Goal: Check status

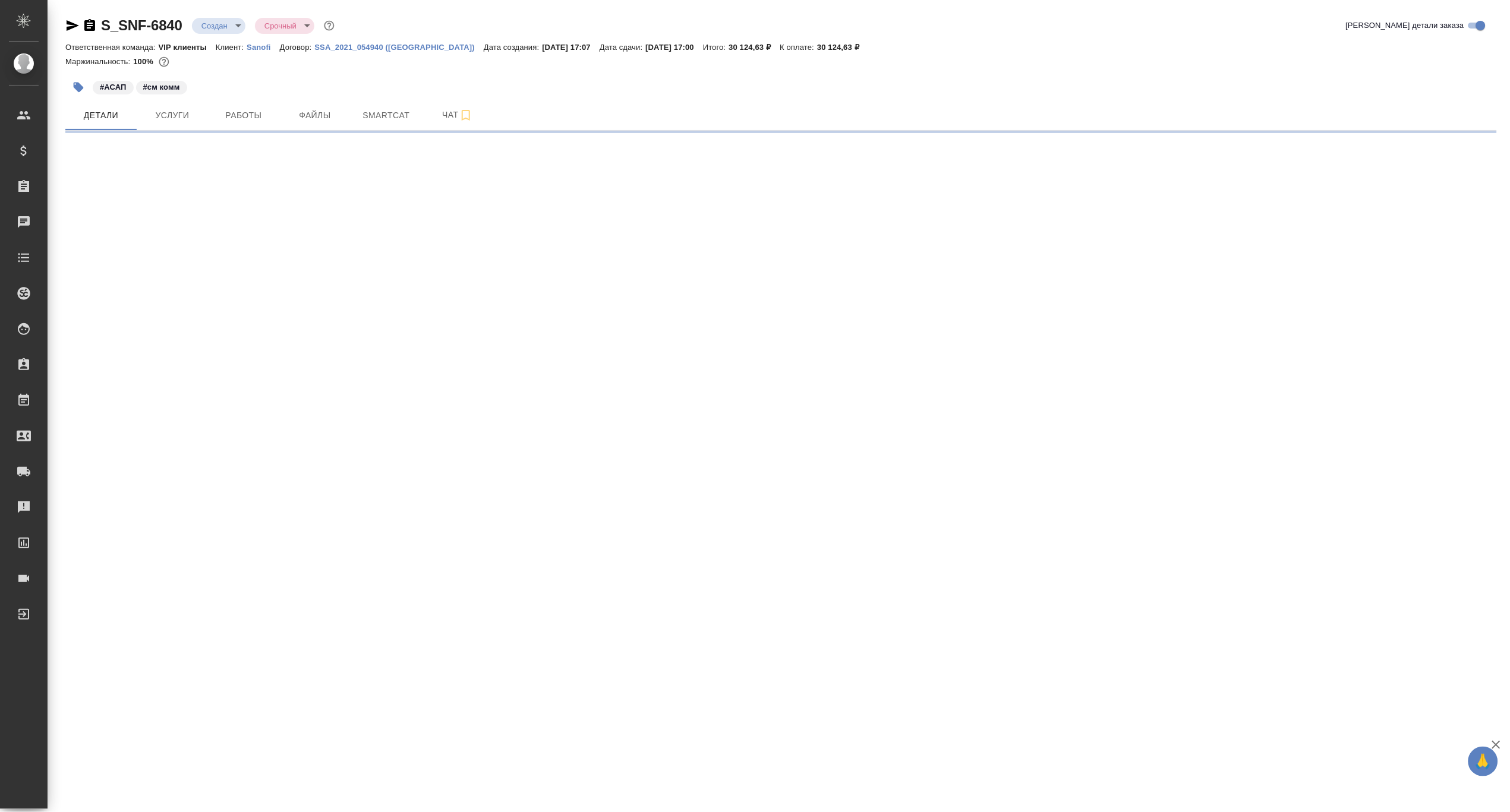
select select "RU"
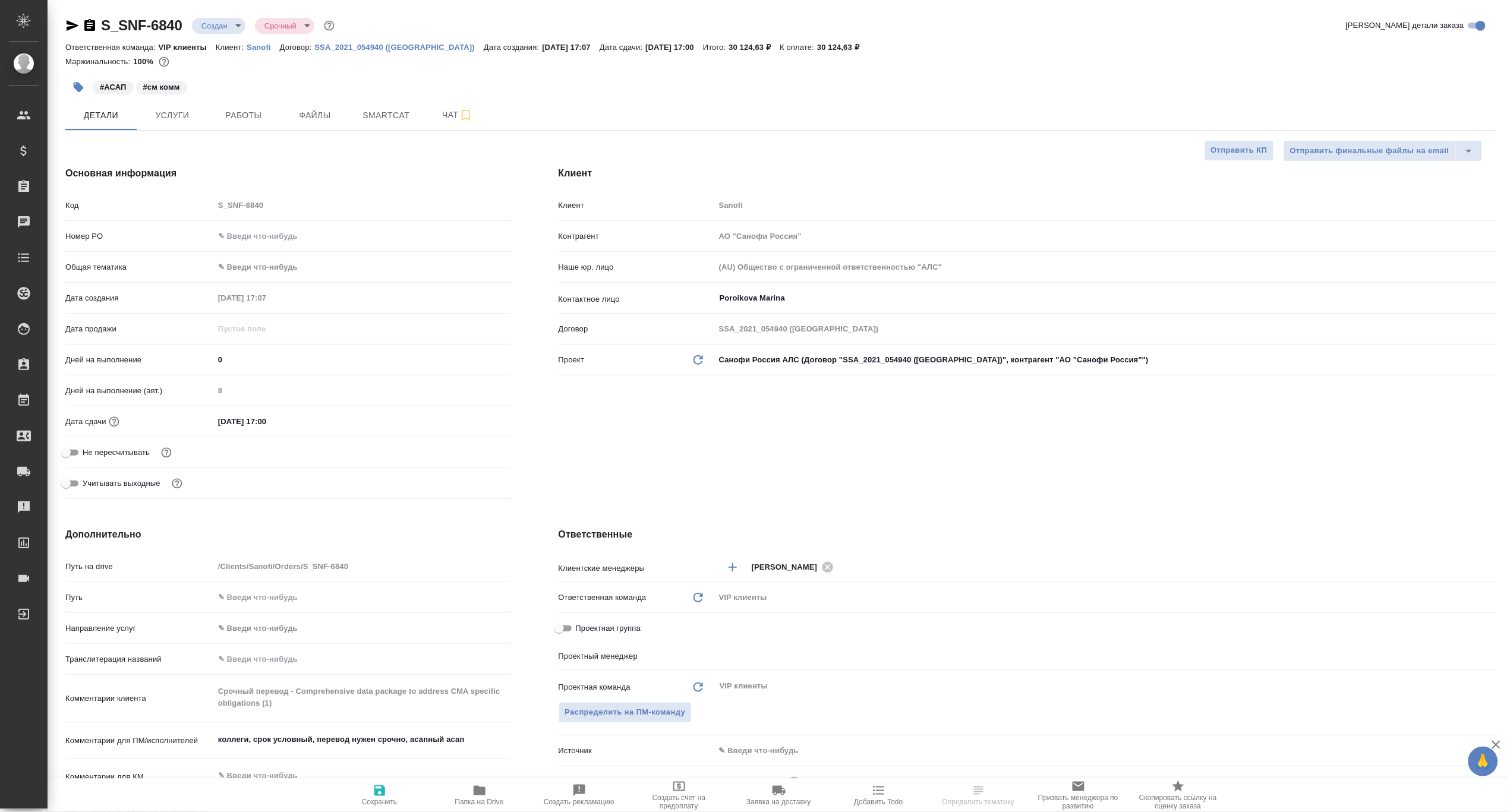
type textarea "x"
type input "[PERSON_NAME]"
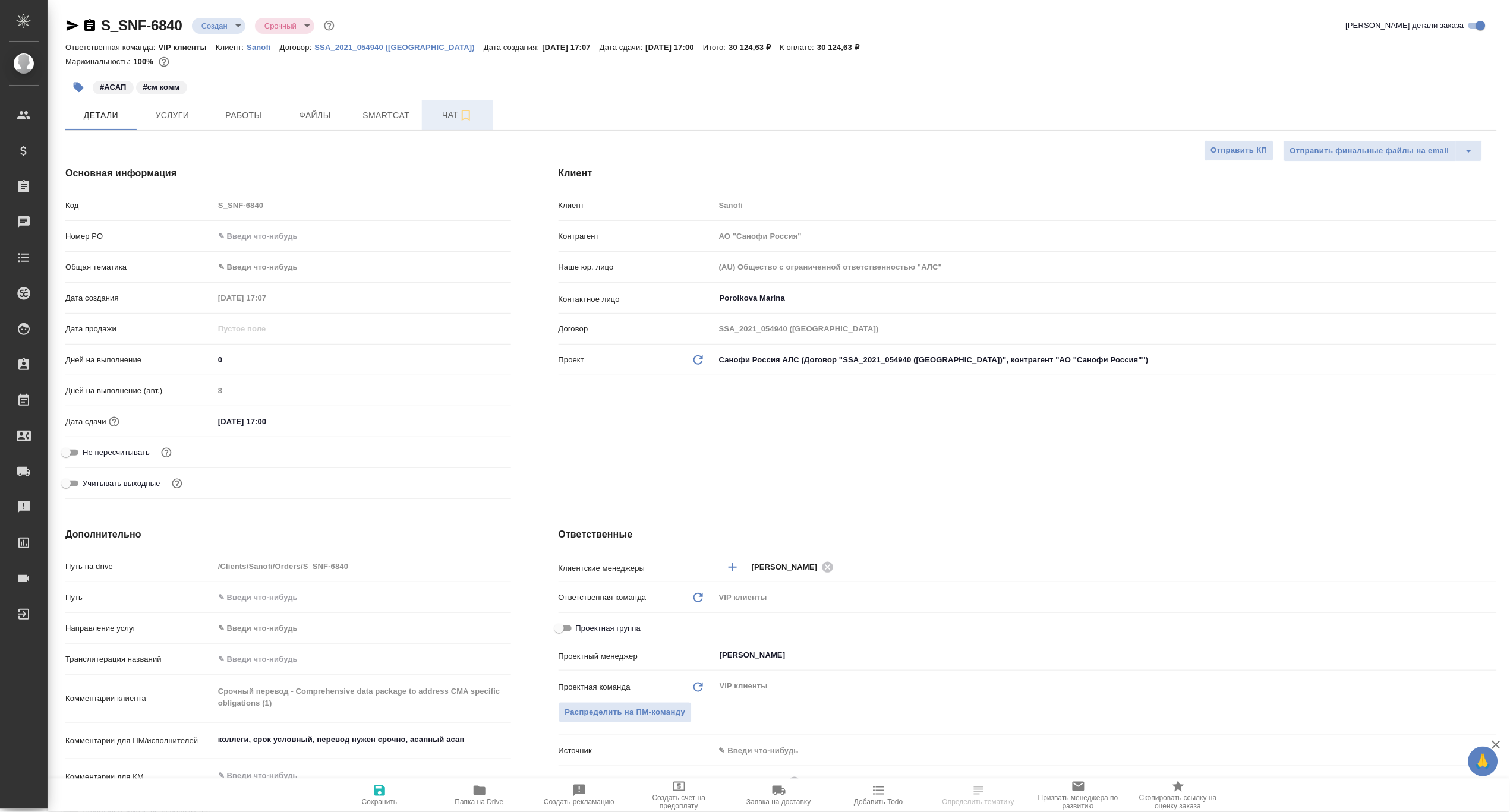
click at [444, 116] on span "Чат" at bounding box center [458, 115] width 57 height 15
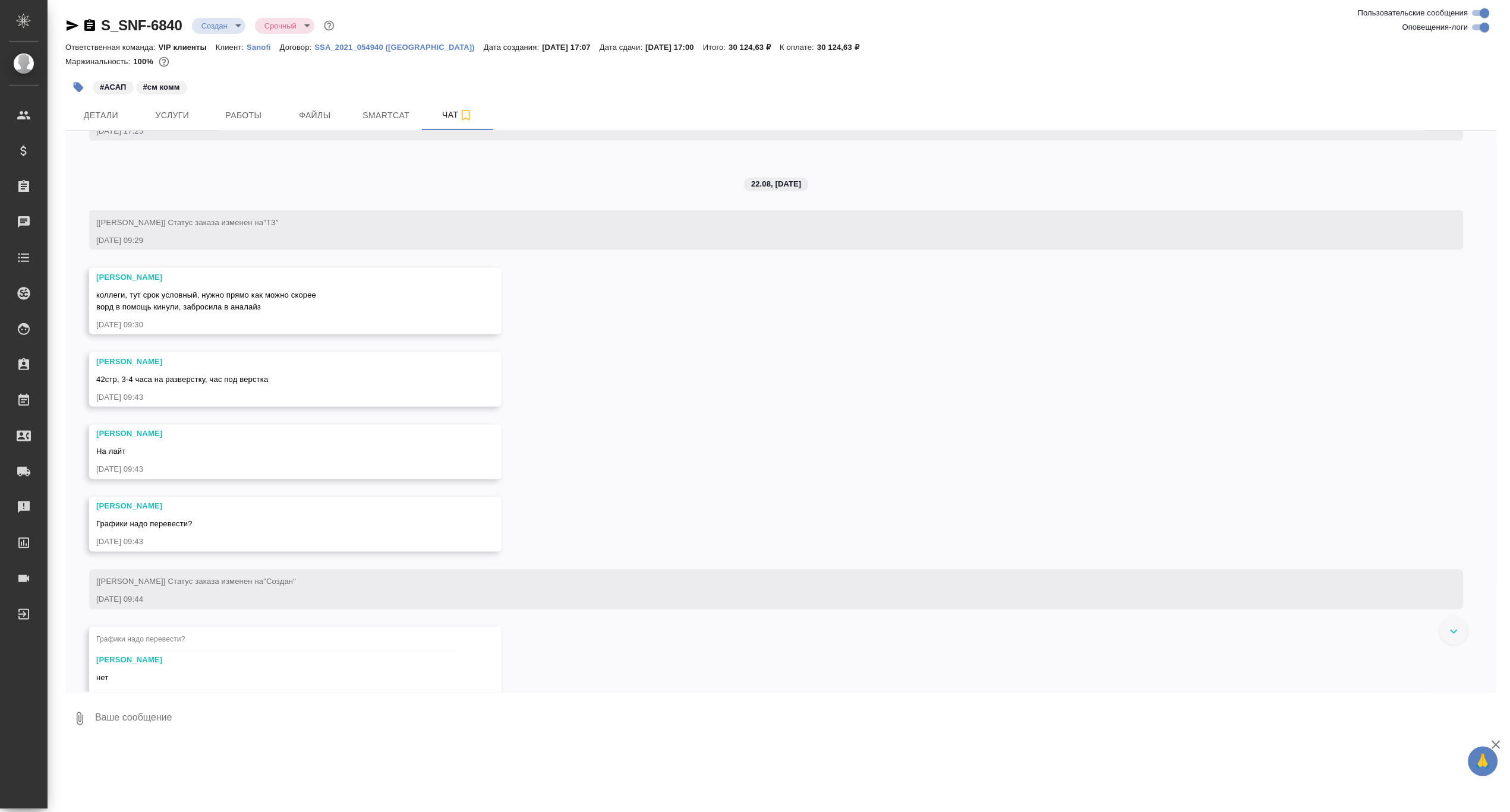
scroll to position [599, 0]
click at [109, 123] on span "Детали" at bounding box center [101, 116] width 57 height 15
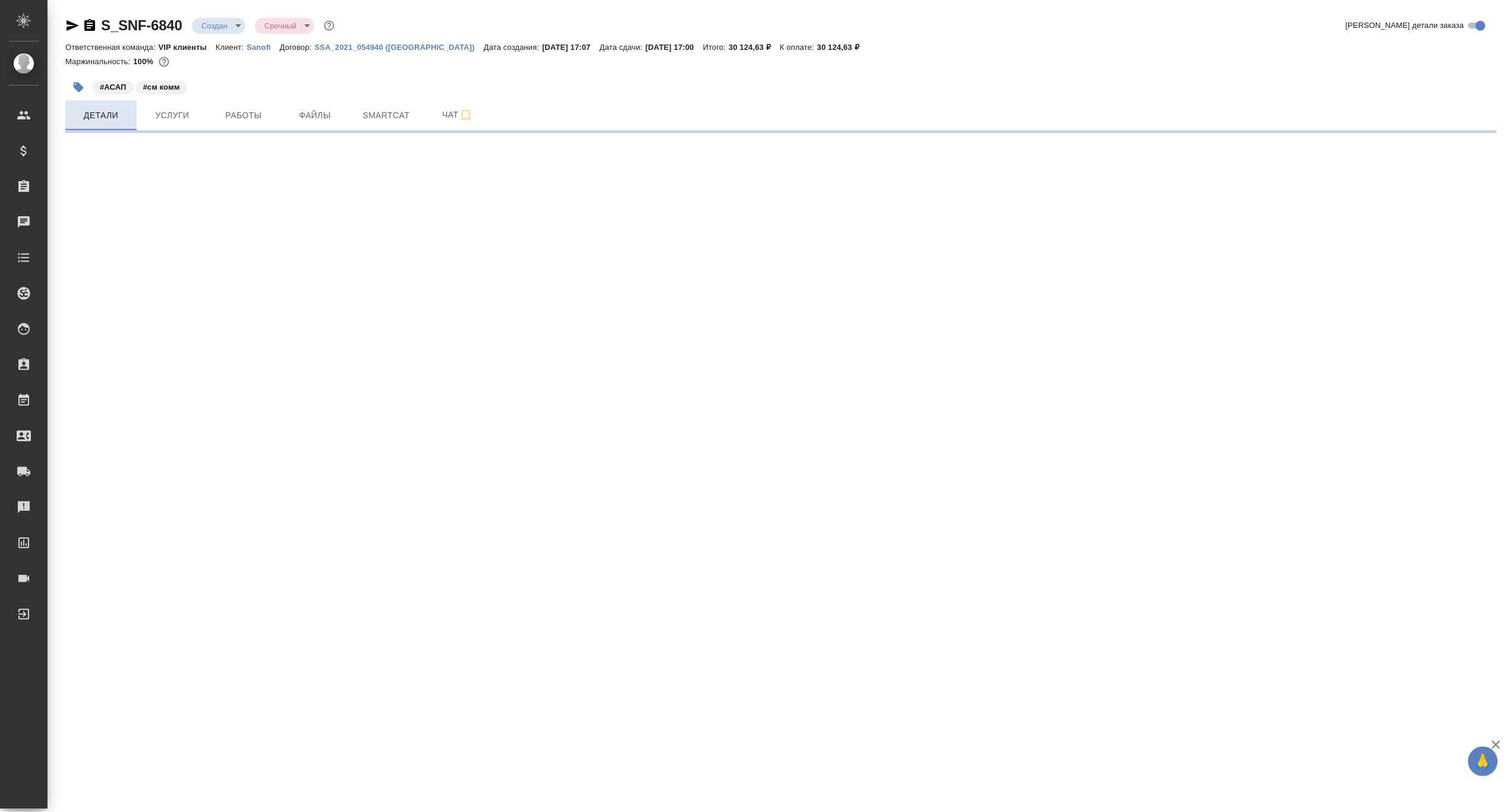
select select "RU"
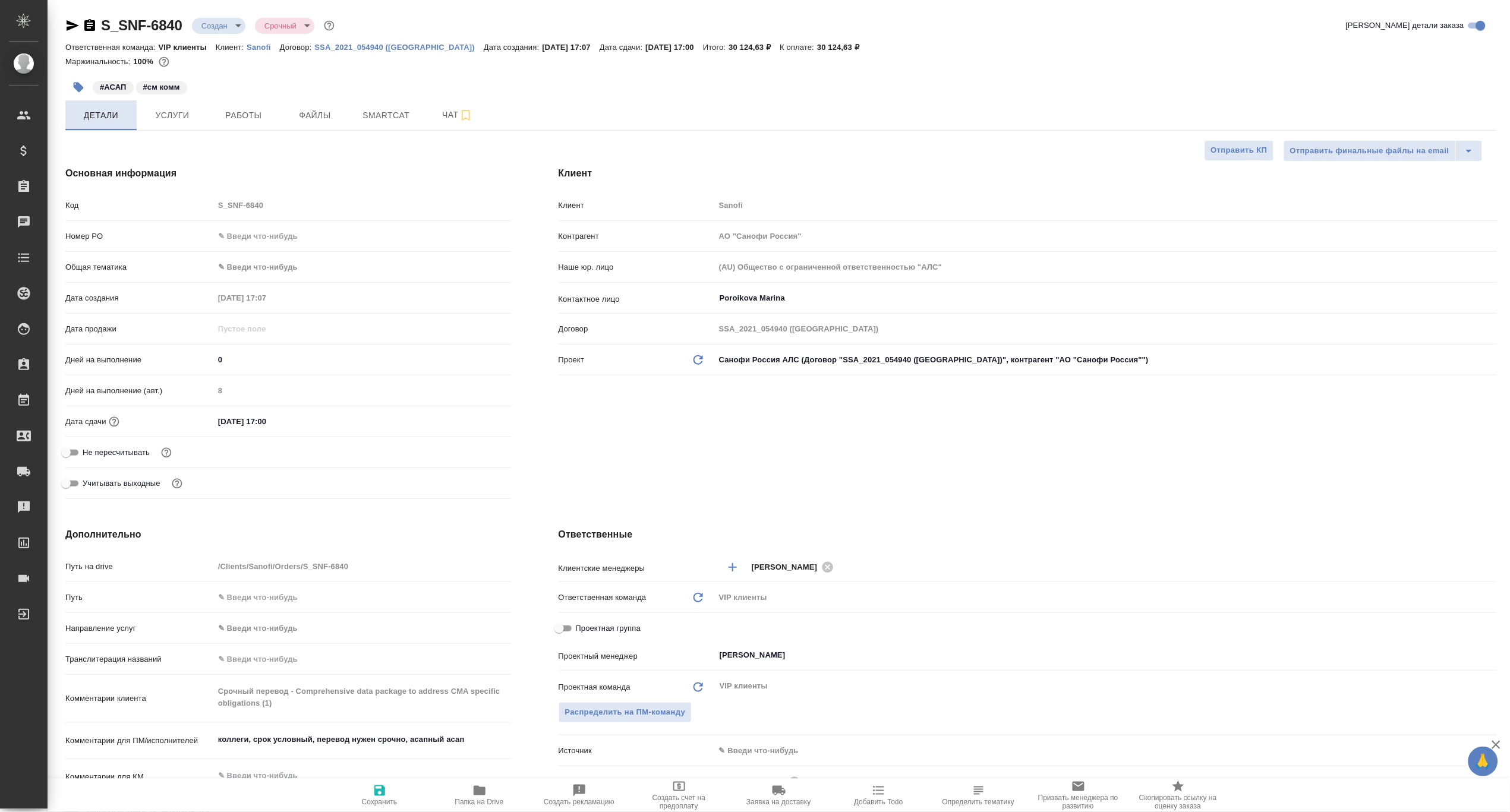
type textarea "x"
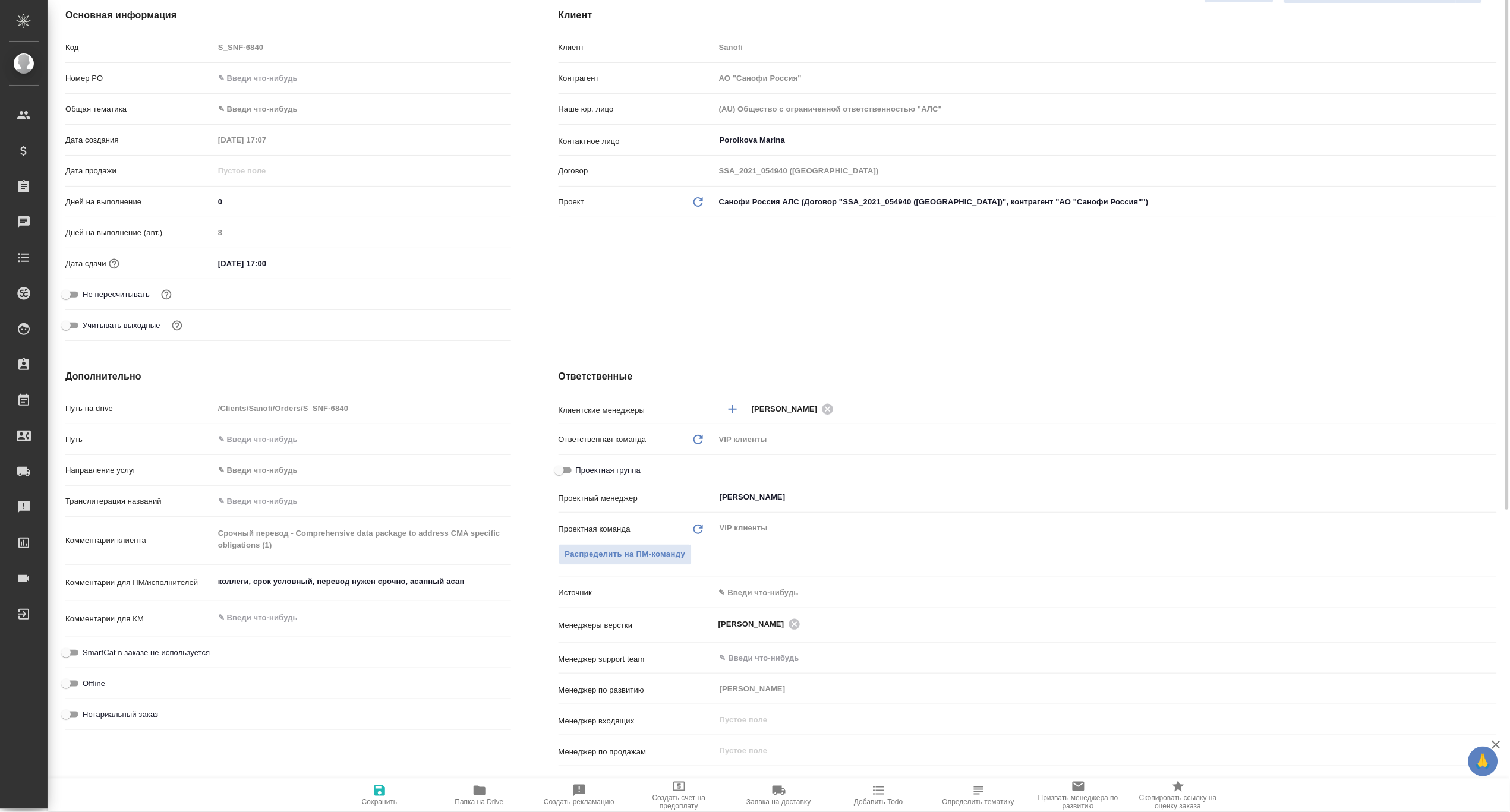
scroll to position [237, 0]
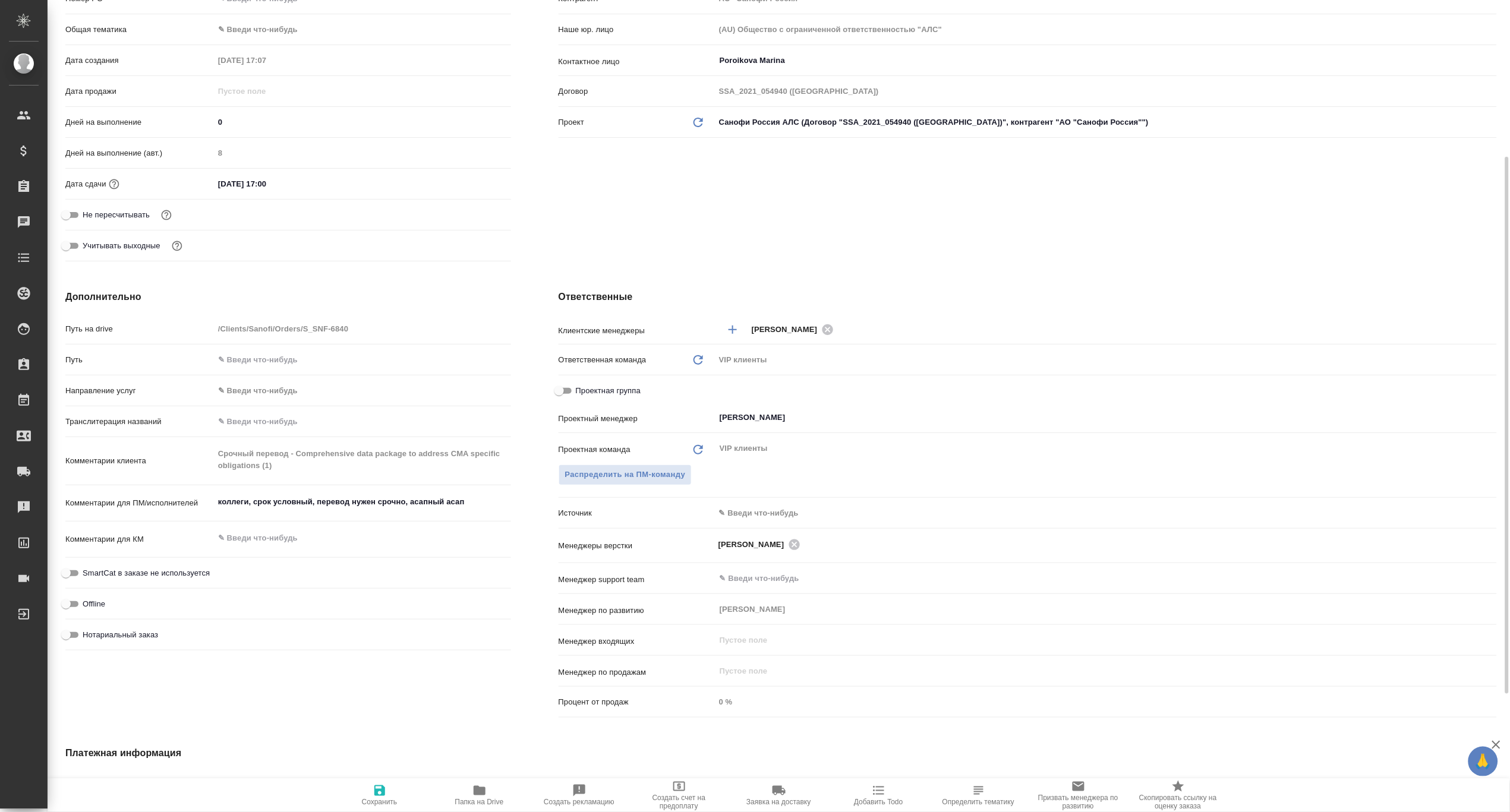
click at [478, 788] on icon "button" at bounding box center [479, 791] width 12 height 9
type textarea "x"
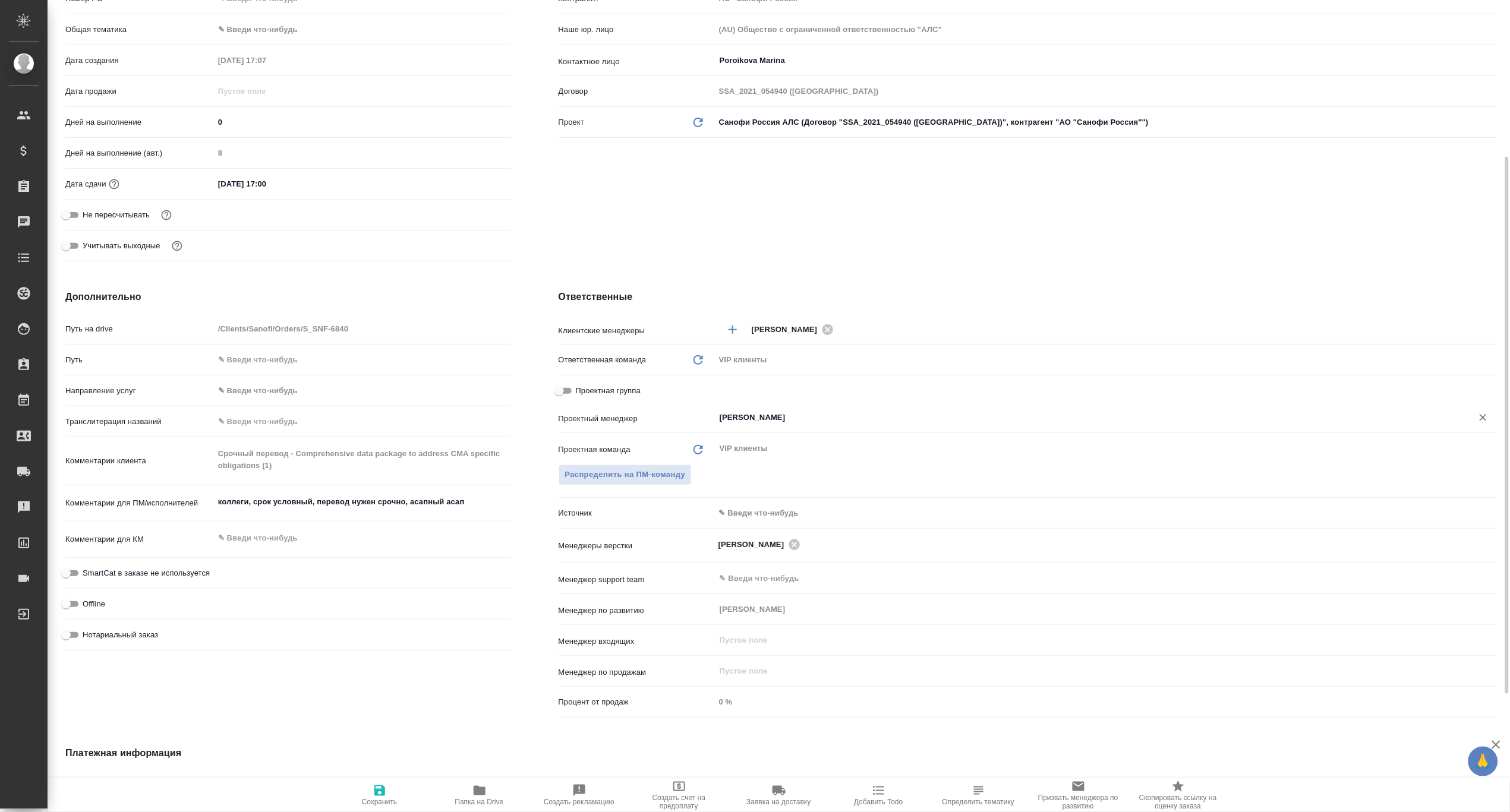
type textarea "x"
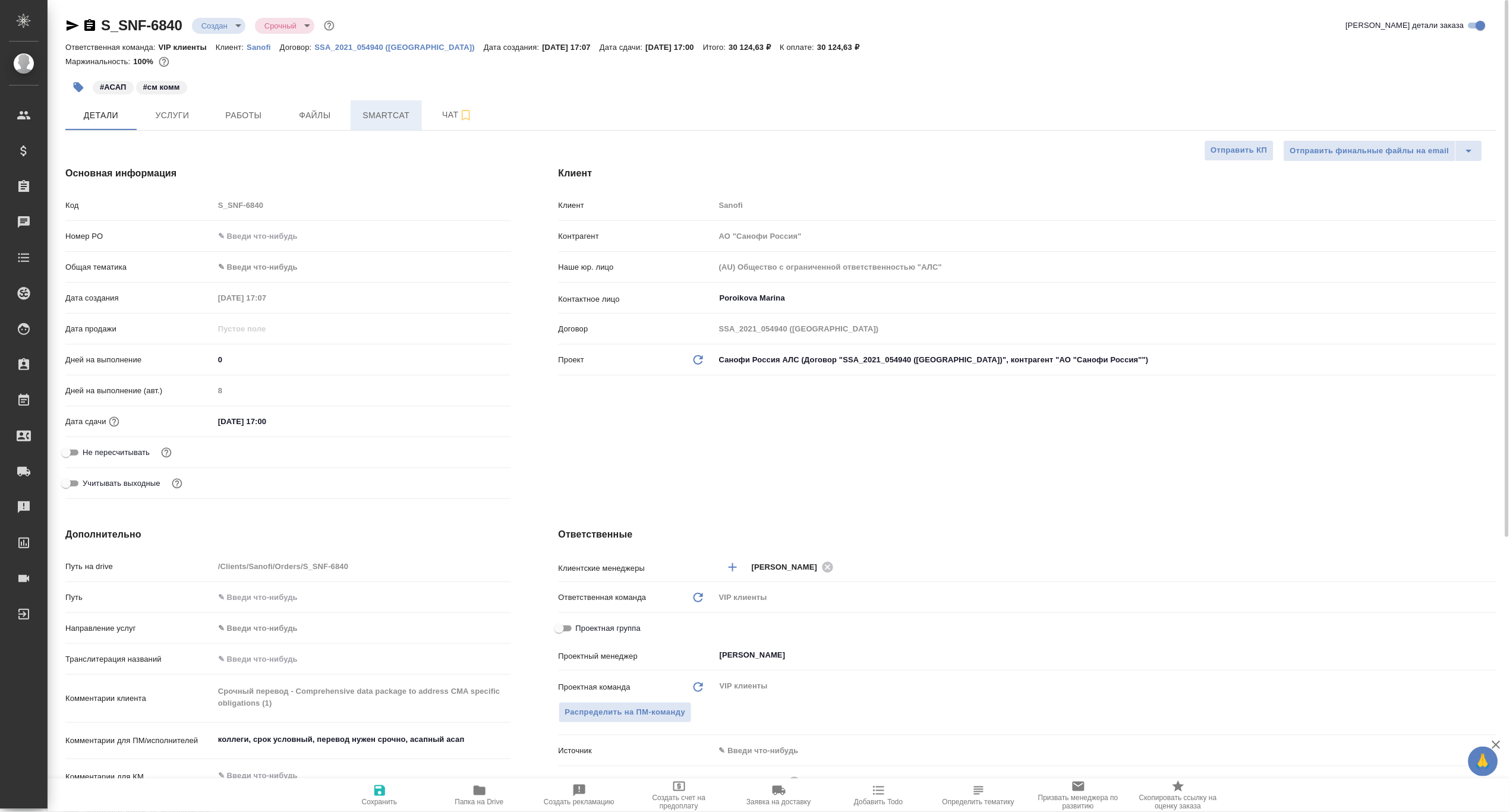
click at [381, 116] on span "Smartcat" at bounding box center [386, 116] width 57 height 15
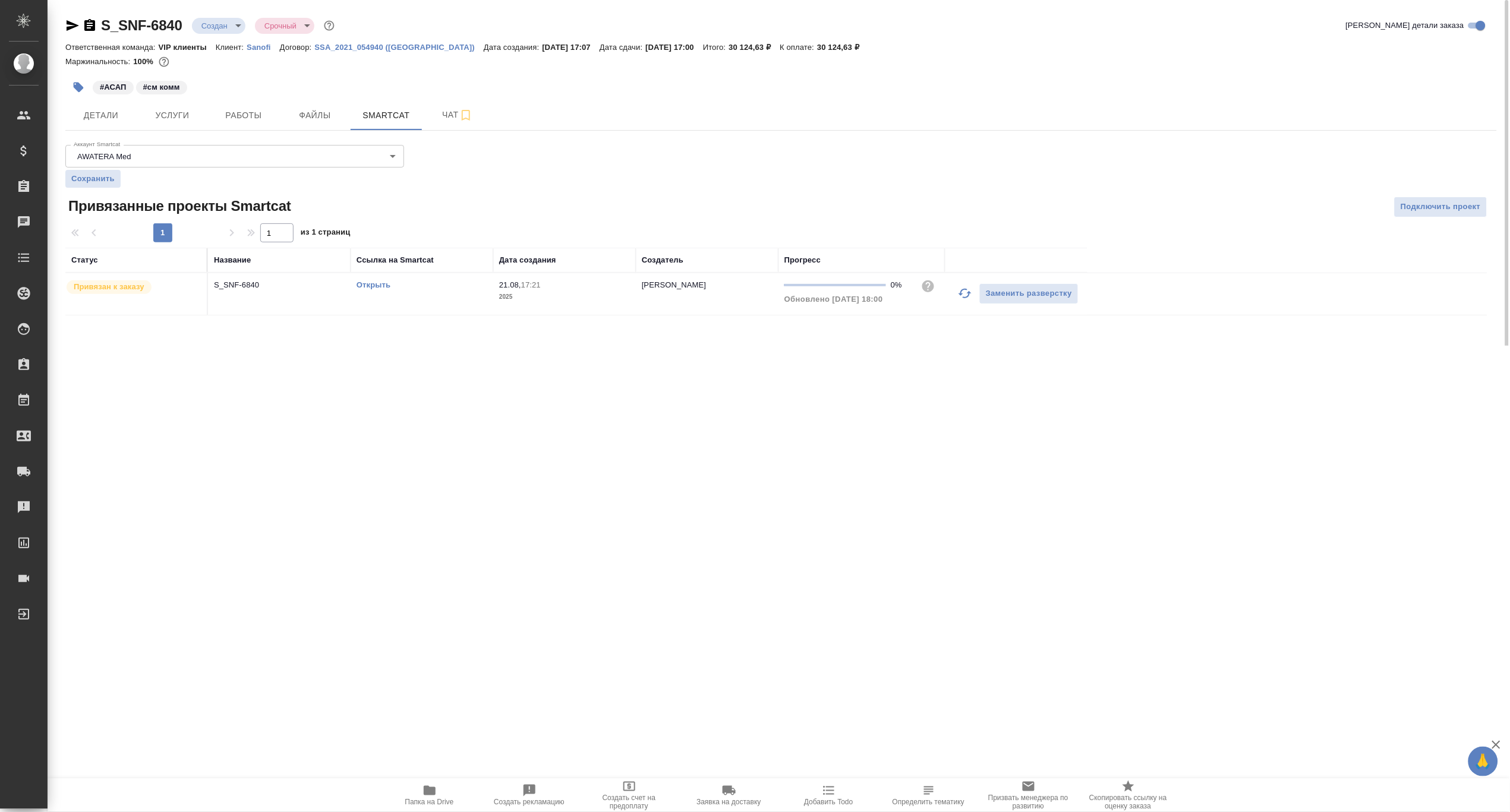
click at [375, 289] on div "Открыть" at bounding box center [422, 285] width 131 height 12
click at [373, 283] on link "Открыть" at bounding box center [373, 285] width 34 height 9
